Goal: Task Accomplishment & Management: Use online tool/utility

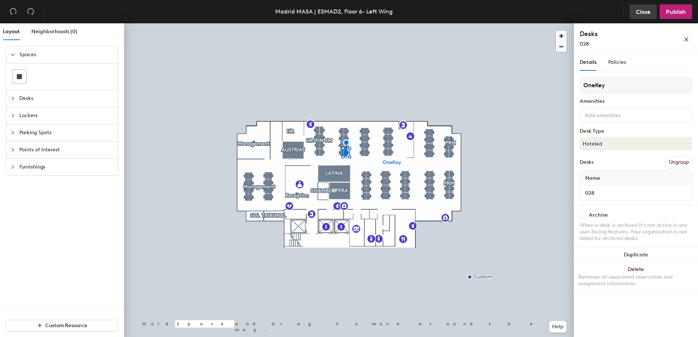
click at [642, 16] on button "Close" at bounding box center [643, 11] width 27 height 15
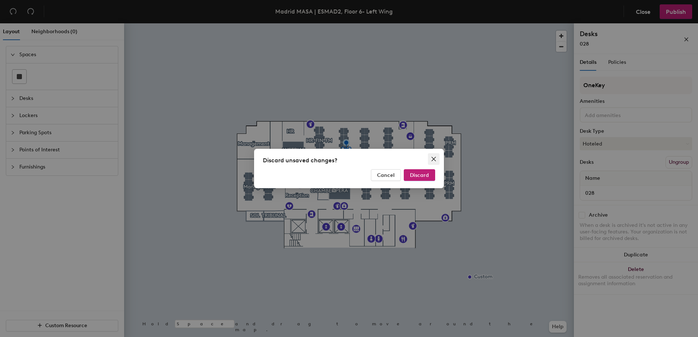
click at [435, 160] on icon "close" at bounding box center [434, 159] width 4 height 4
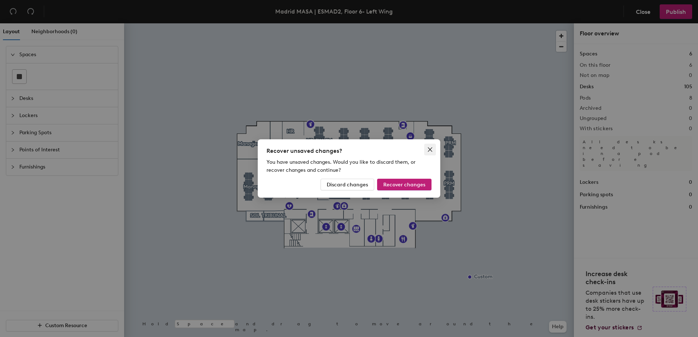
click at [431, 148] on icon "close" at bounding box center [430, 150] width 4 height 4
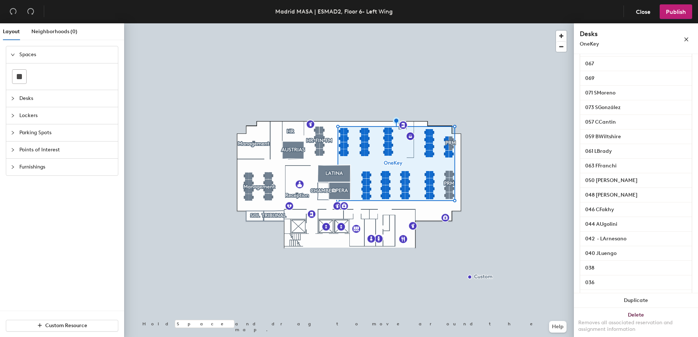
scroll to position [251, 0]
click at [625, 140] on input "057 CCantin" at bounding box center [636, 135] width 109 height 10
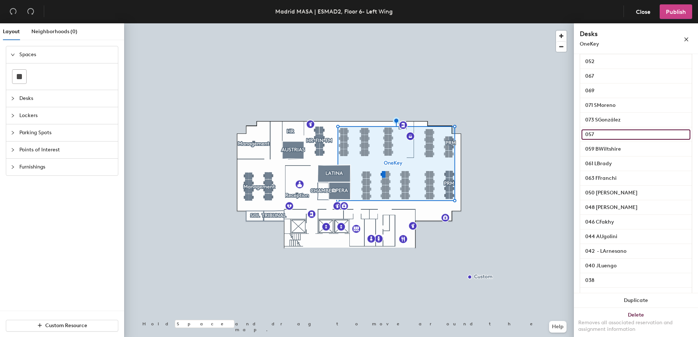
type input "057"
click at [673, 11] on span "Publish" at bounding box center [676, 11] width 20 height 7
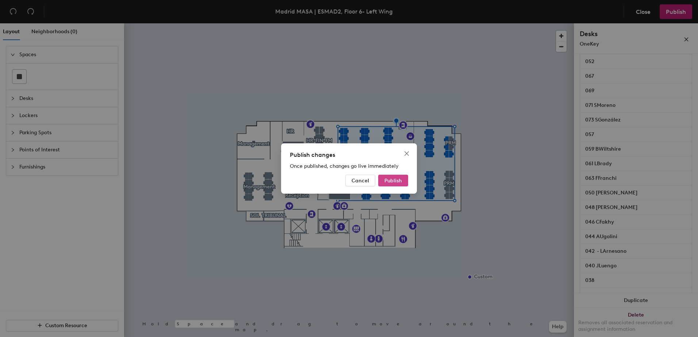
click at [396, 183] on span "Publish" at bounding box center [394, 181] width 18 height 6
